Goal: Transaction & Acquisition: Purchase product/service

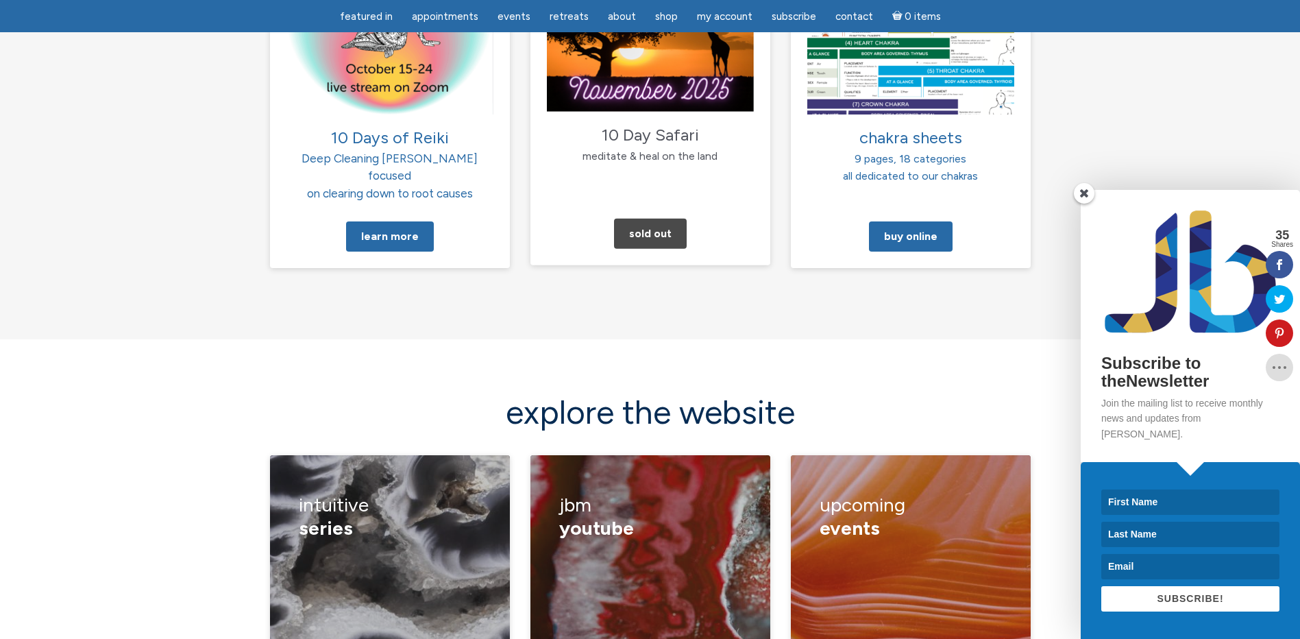
scroll to position [1713, 0]
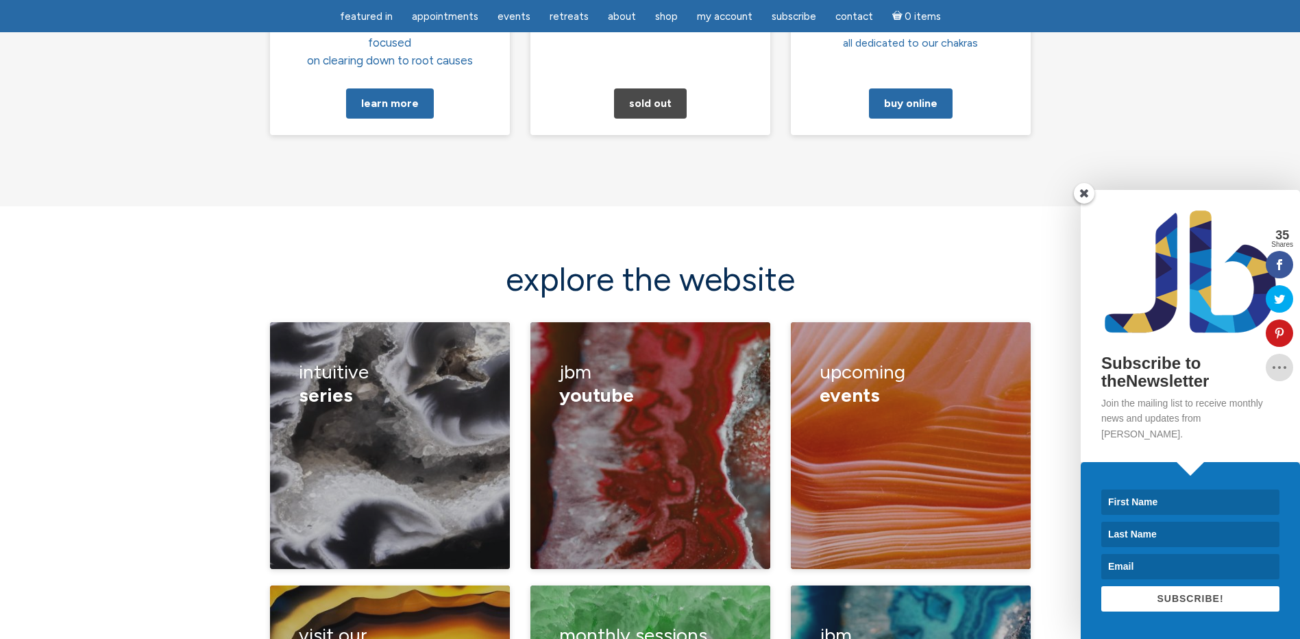
click at [1190, 502] on input at bounding box center [1190, 501] width 178 height 25
type input "Doreen"
type input "sunzmoonz@hotmail.com"
click at [1190, 601] on span "SUBSCRIBE!" at bounding box center [1190, 598] width 66 height 11
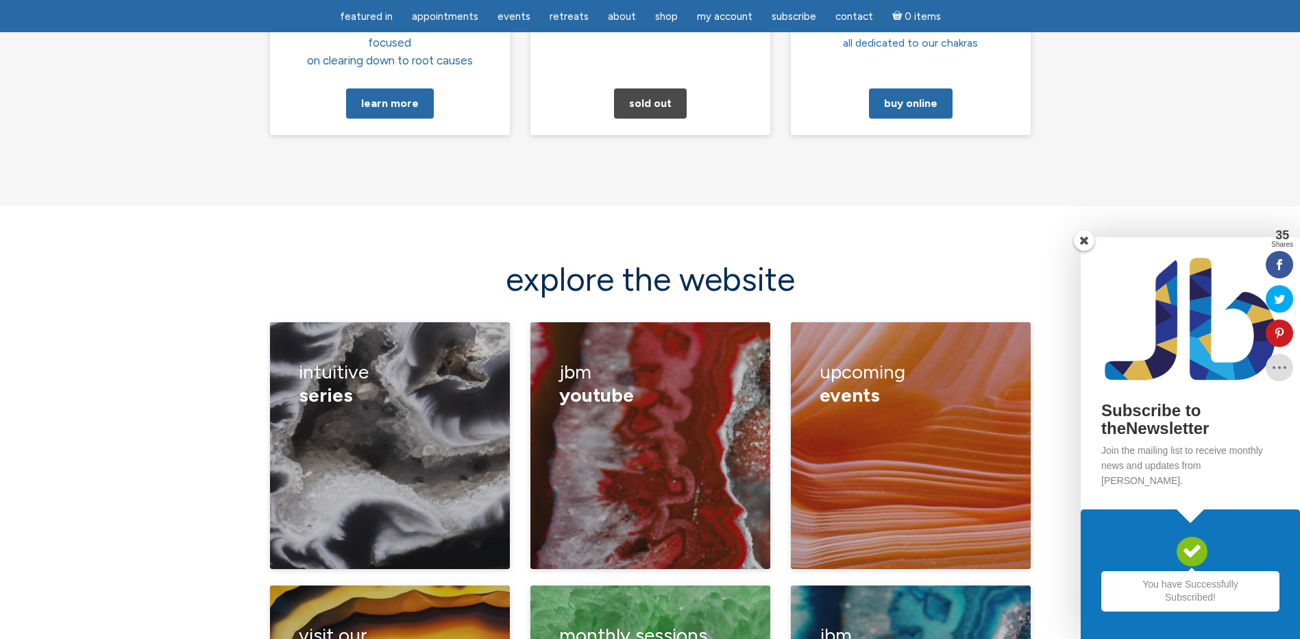
click at [1085, 251] on span at bounding box center [1084, 240] width 21 height 21
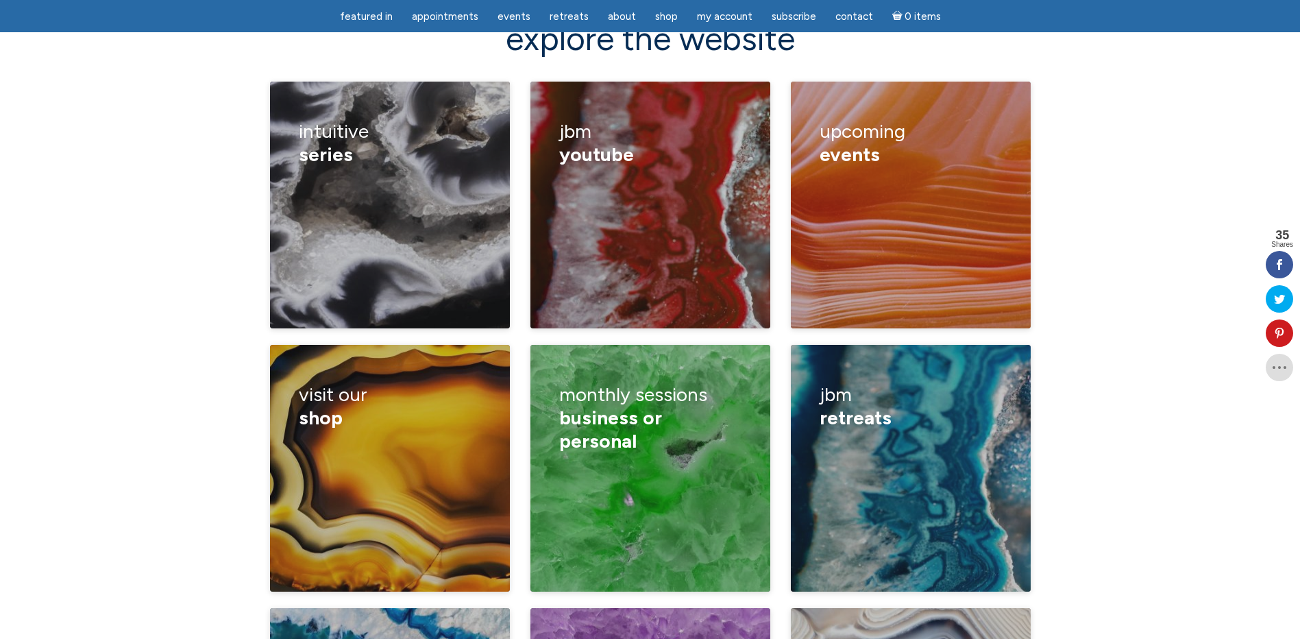
scroll to position [1952, 0]
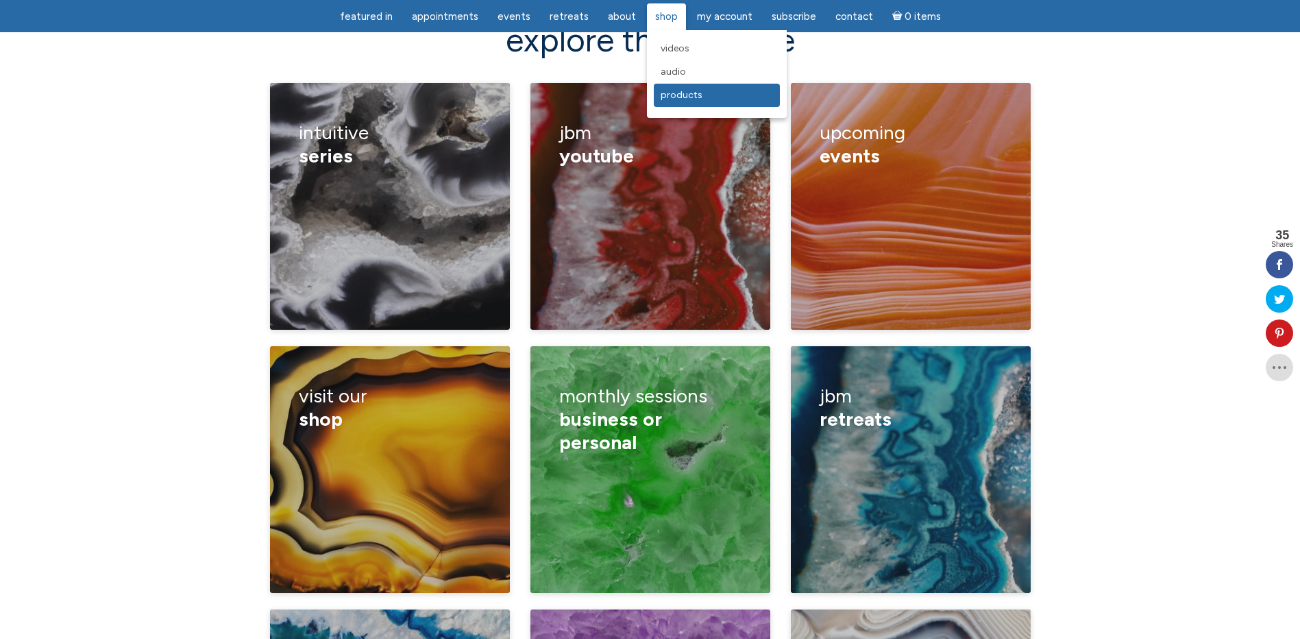
click at [678, 94] on span "Products" at bounding box center [682, 95] width 42 height 12
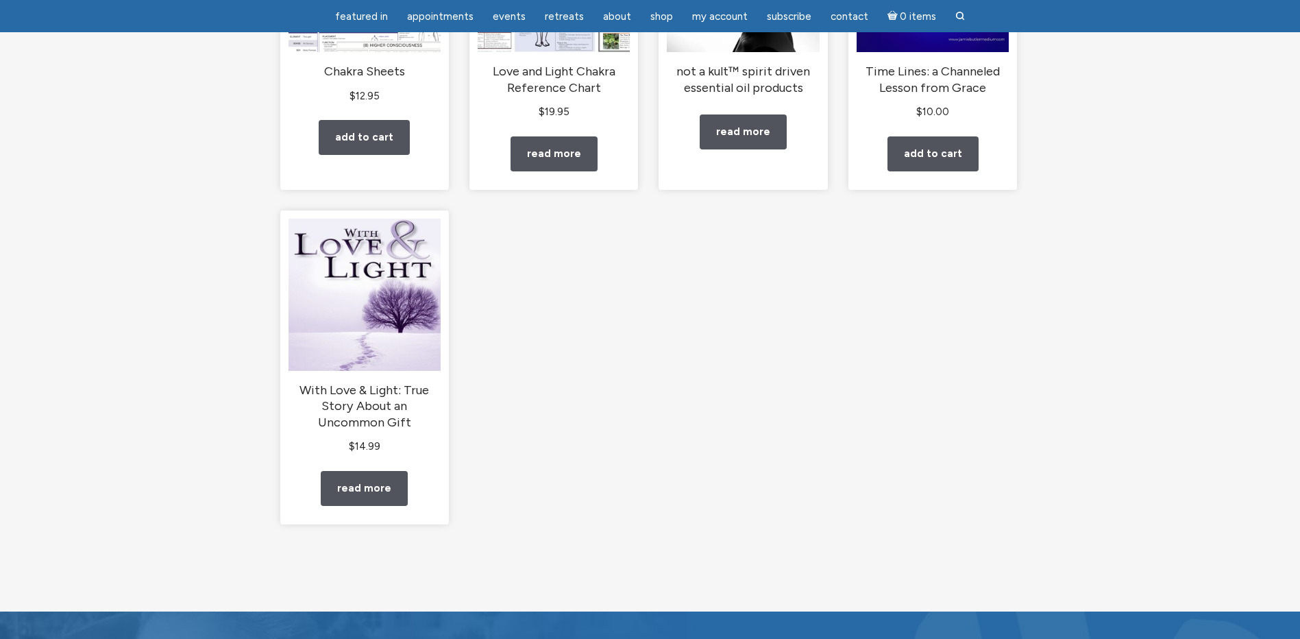
scroll to position [69, 0]
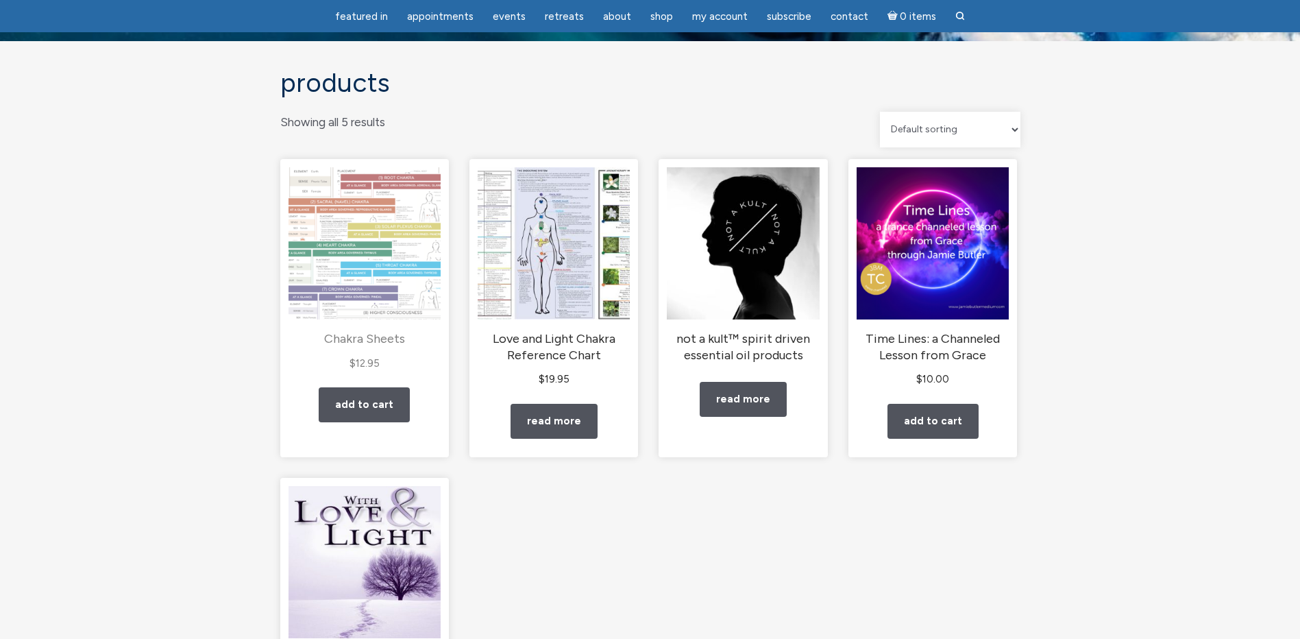
click at [341, 265] on img "main" at bounding box center [365, 243] width 152 height 152
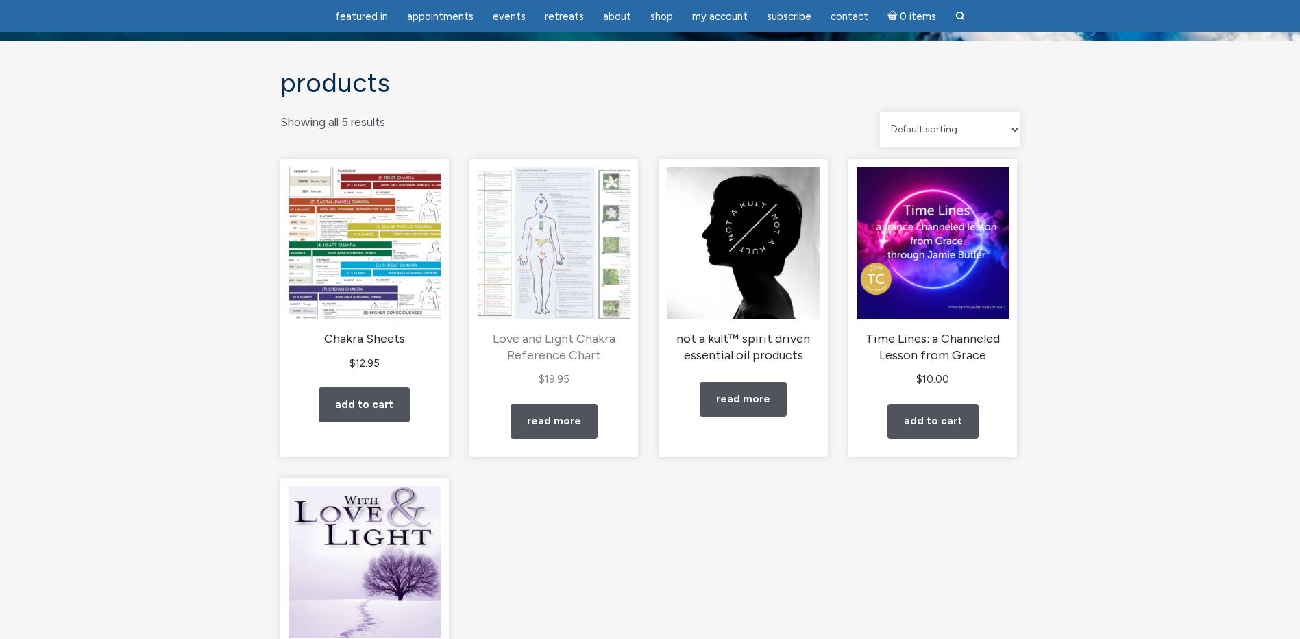
click at [571, 317] on img "main" at bounding box center [554, 243] width 152 height 152
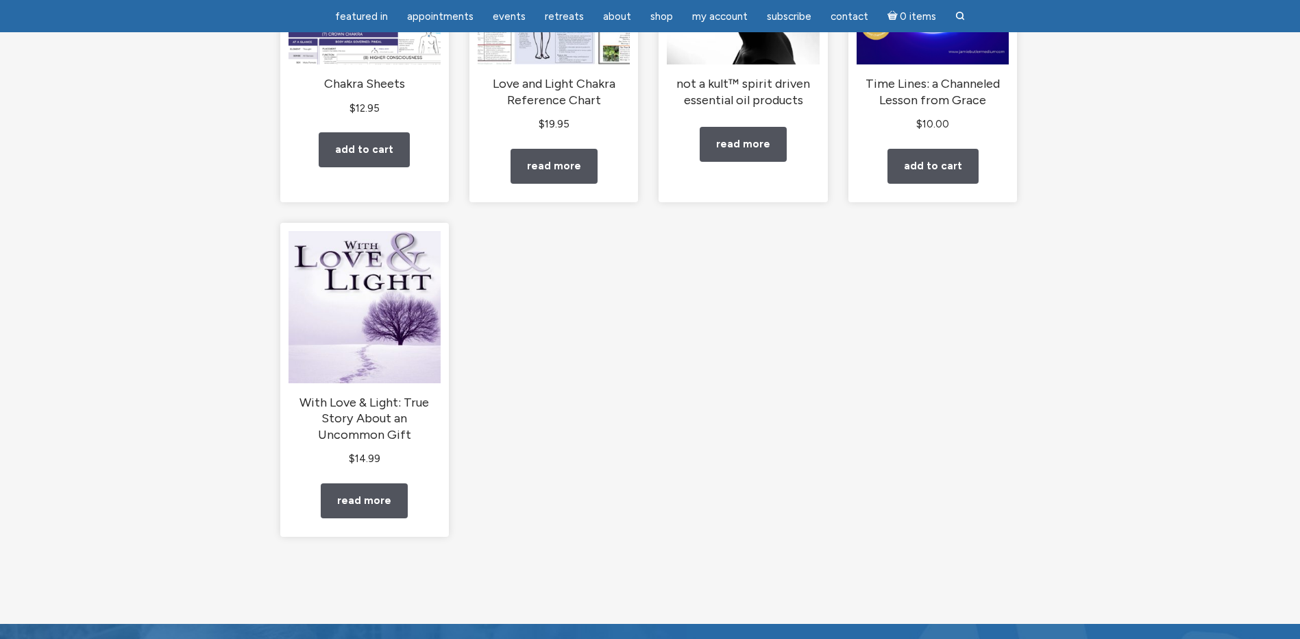
scroll to position [343, 0]
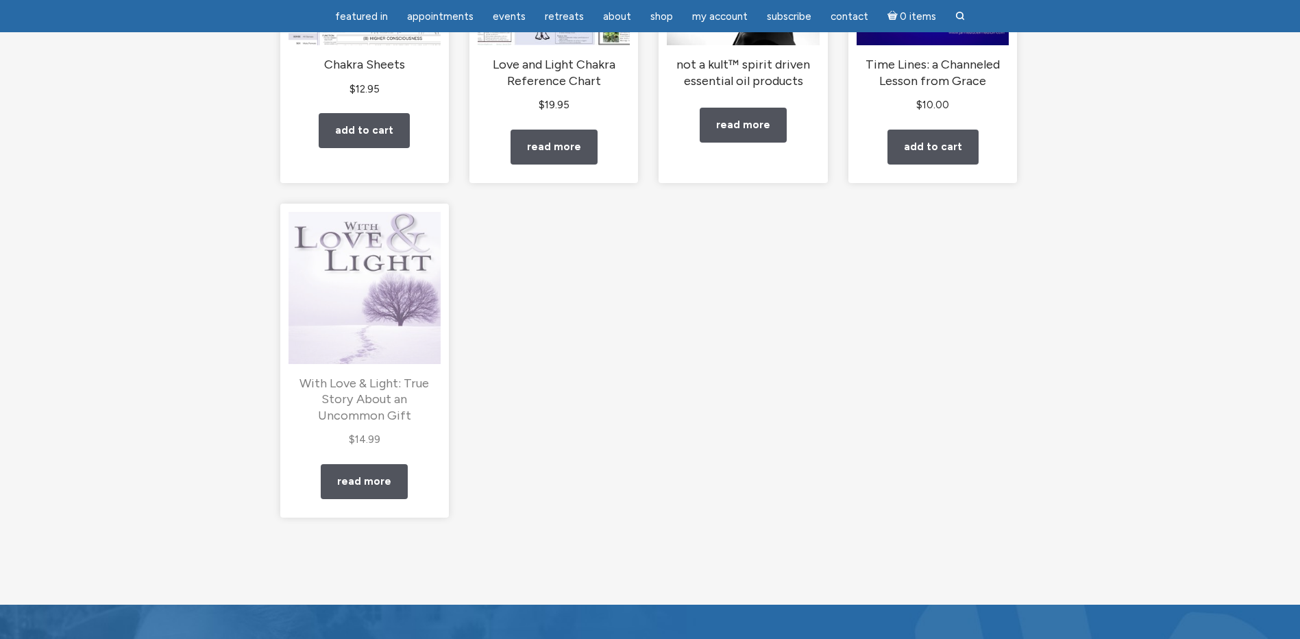
click at [360, 304] on img "main" at bounding box center [365, 288] width 152 height 152
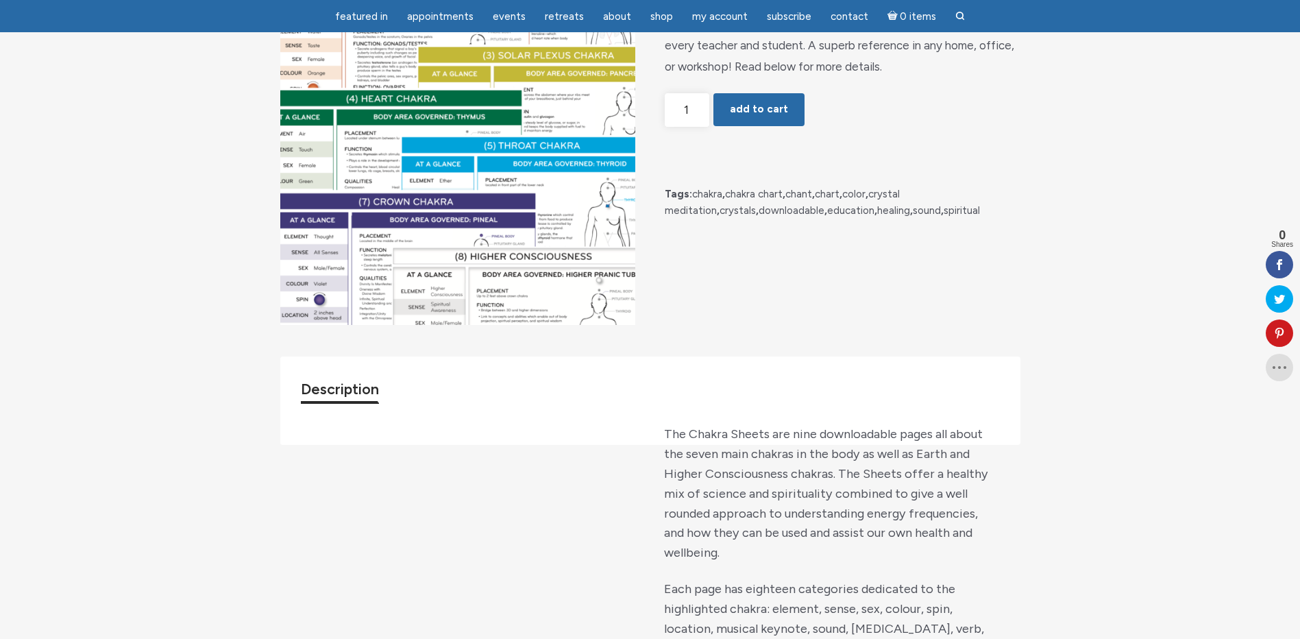
scroll to position [274, 0]
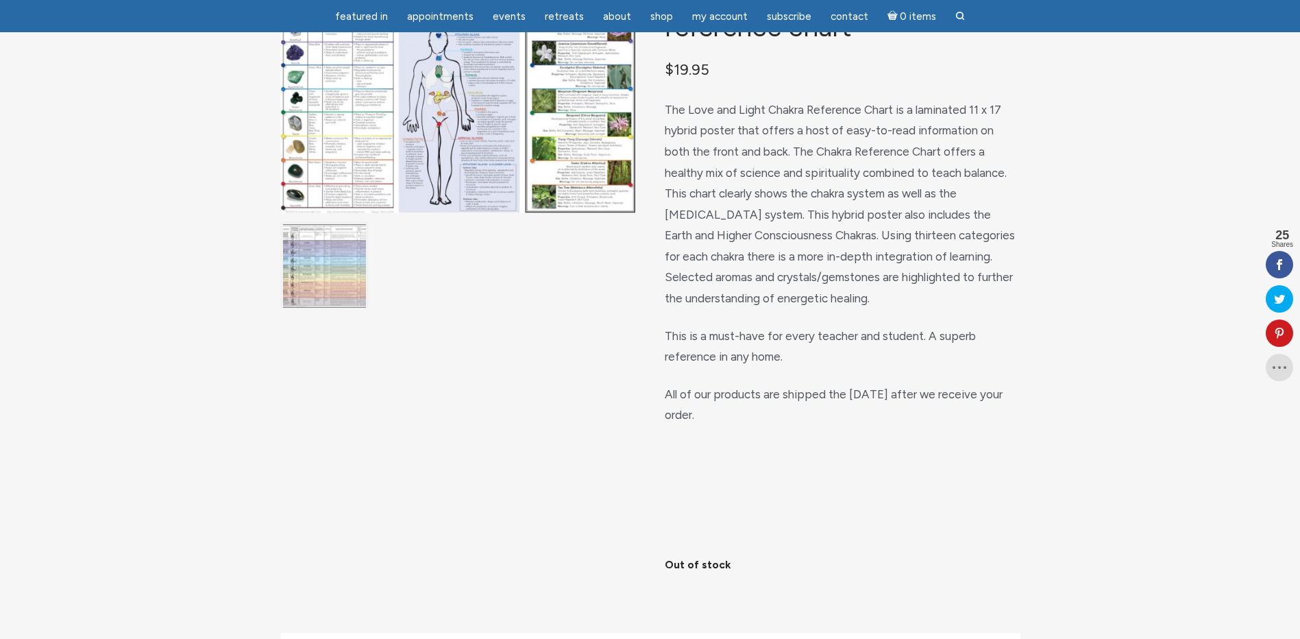
scroll to position [274, 0]
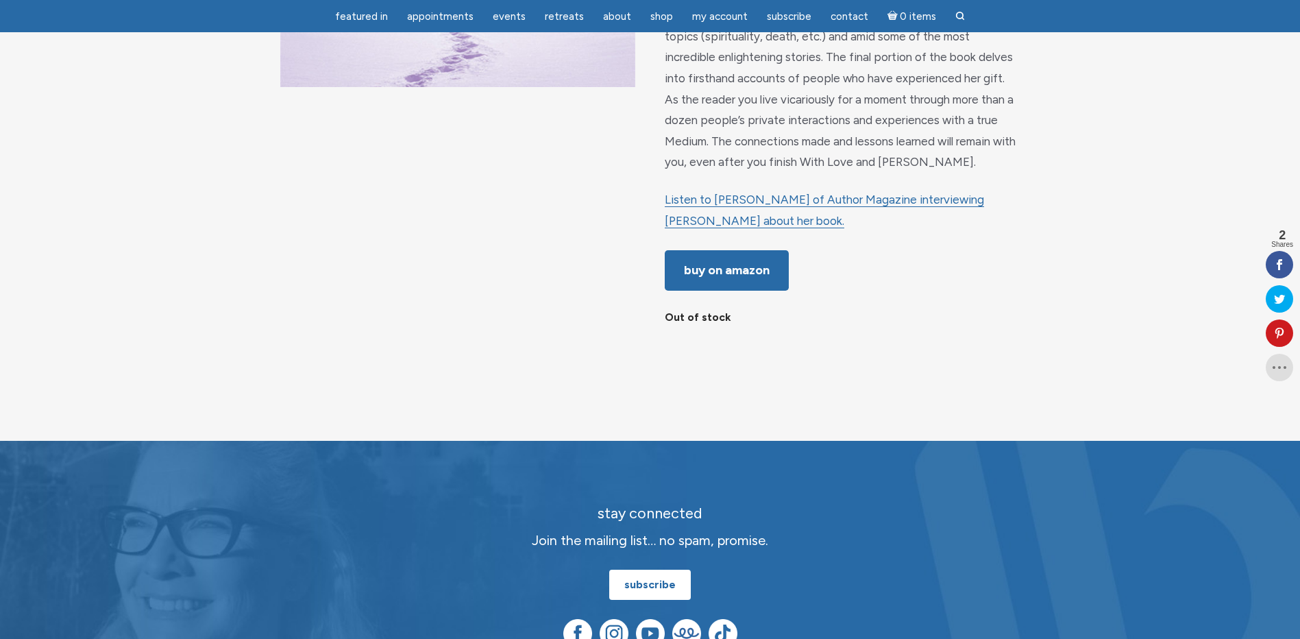
scroll to position [480, 0]
